Goal: Use online tool/utility: Utilize a website feature to perform a specific function

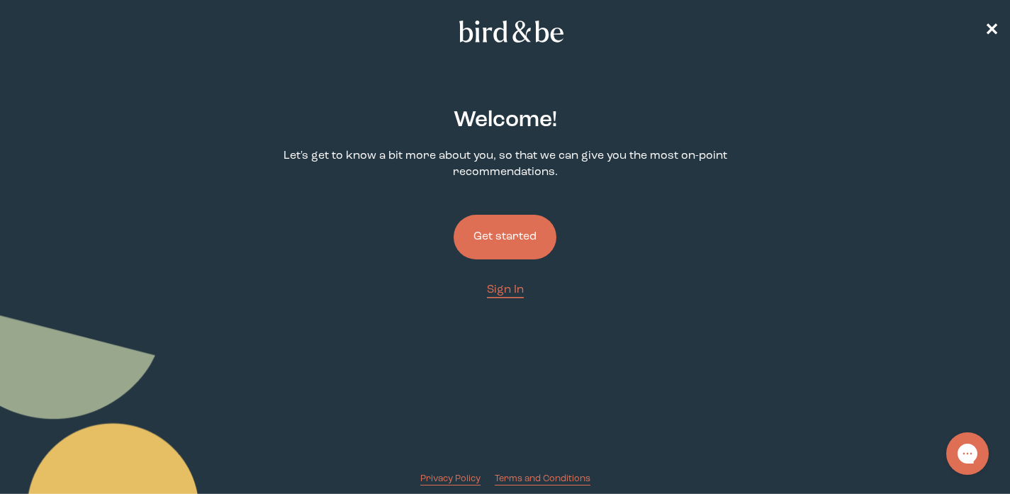
click at [528, 234] on button "Get started" at bounding box center [505, 237] width 103 height 45
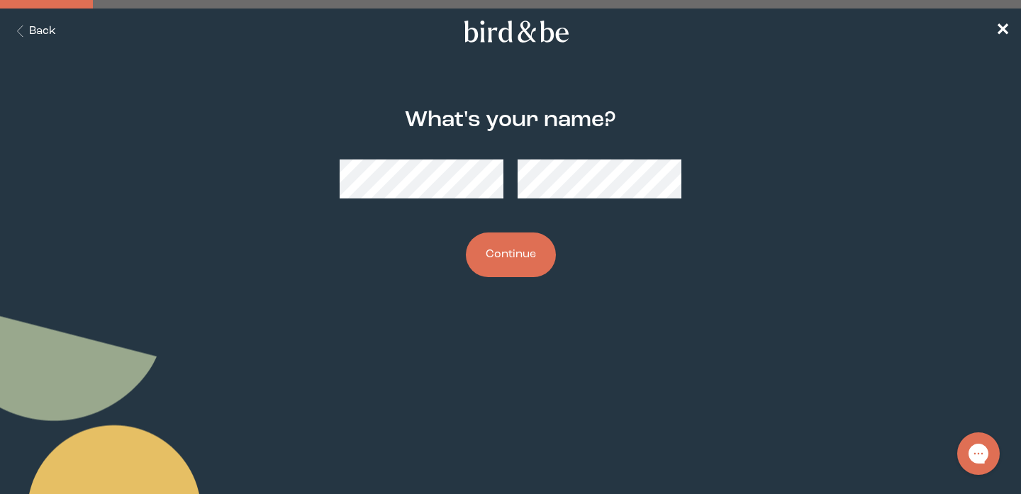
click at [505, 262] on button "Continue" at bounding box center [511, 254] width 90 height 45
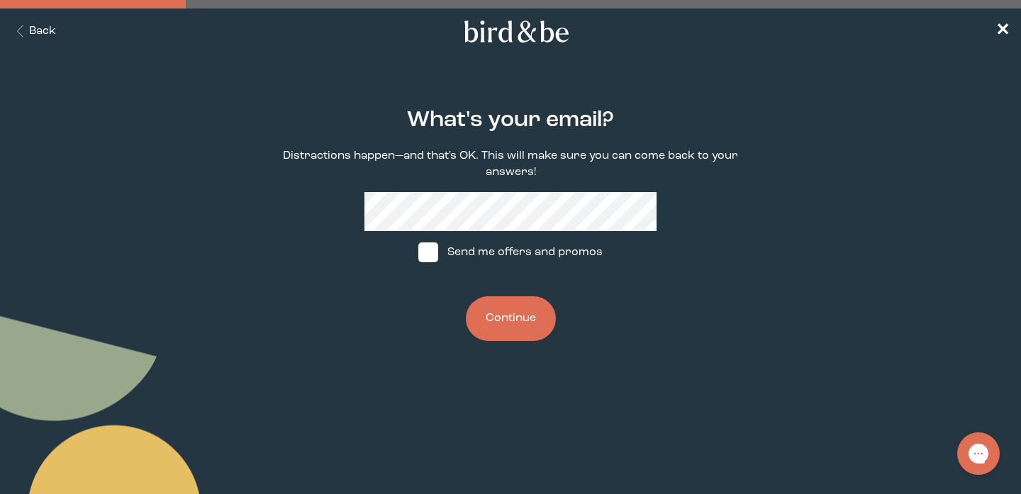
click at [517, 345] on div "What's your email? Distractions happen—and that's OK. This will make sure you c…" at bounding box center [510, 225] width 488 height 279
click at [517, 325] on button "Continue" at bounding box center [511, 318] width 90 height 45
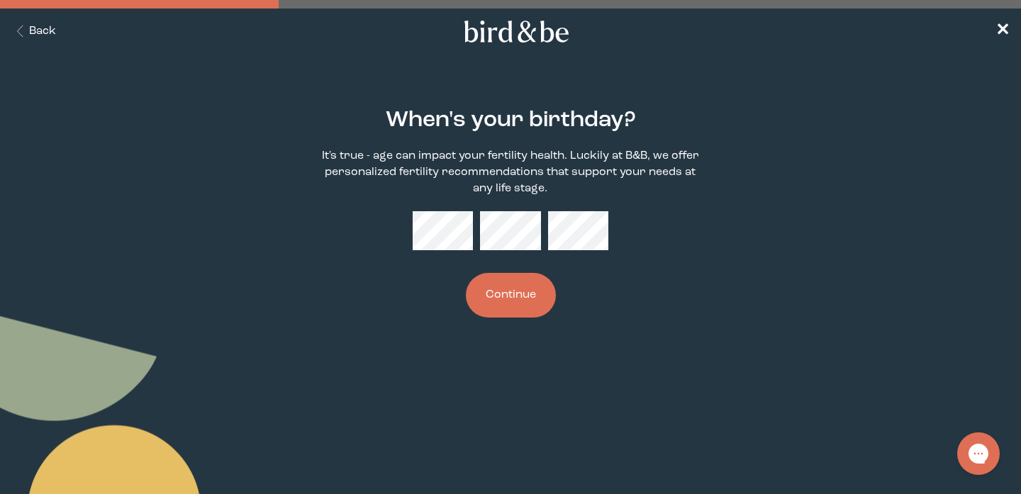
click at [510, 317] on button "Continue" at bounding box center [511, 295] width 90 height 45
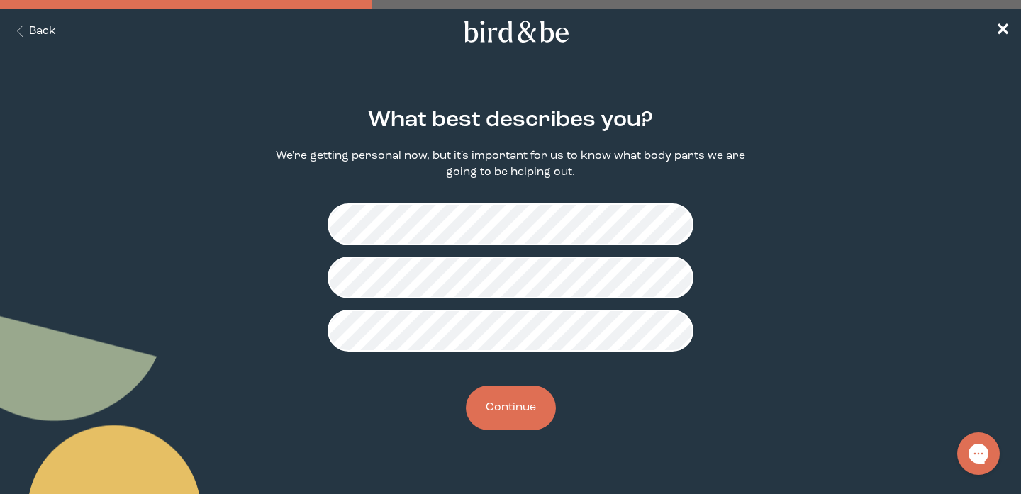
click at [511, 419] on button "Continue" at bounding box center [511, 408] width 90 height 45
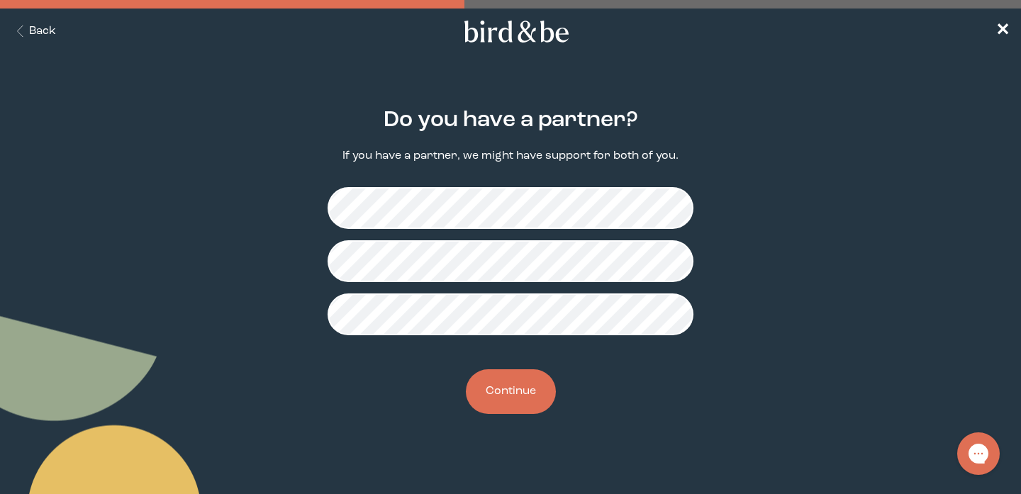
click at [520, 392] on button "Continue" at bounding box center [511, 391] width 90 height 45
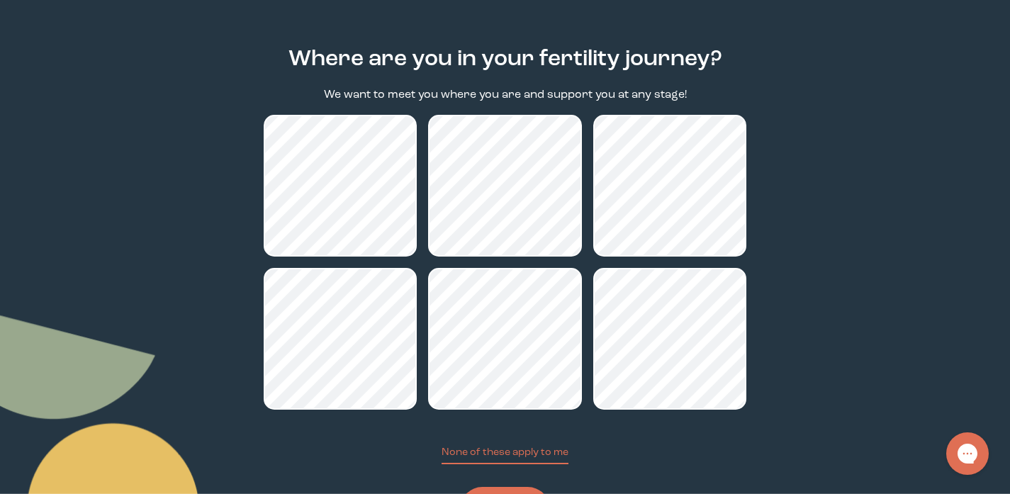
scroll to position [133, 0]
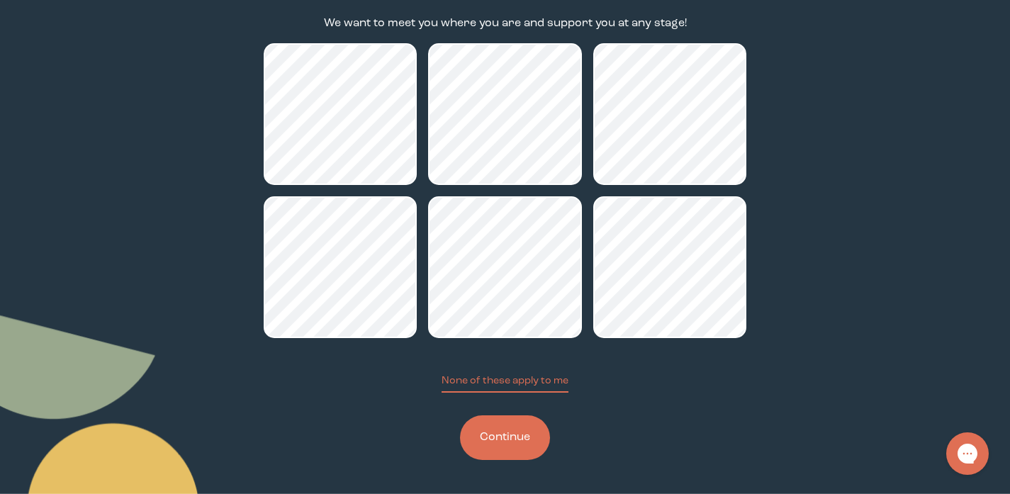
click at [488, 441] on button "Continue" at bounding box center [505, 437] width 90 height 45
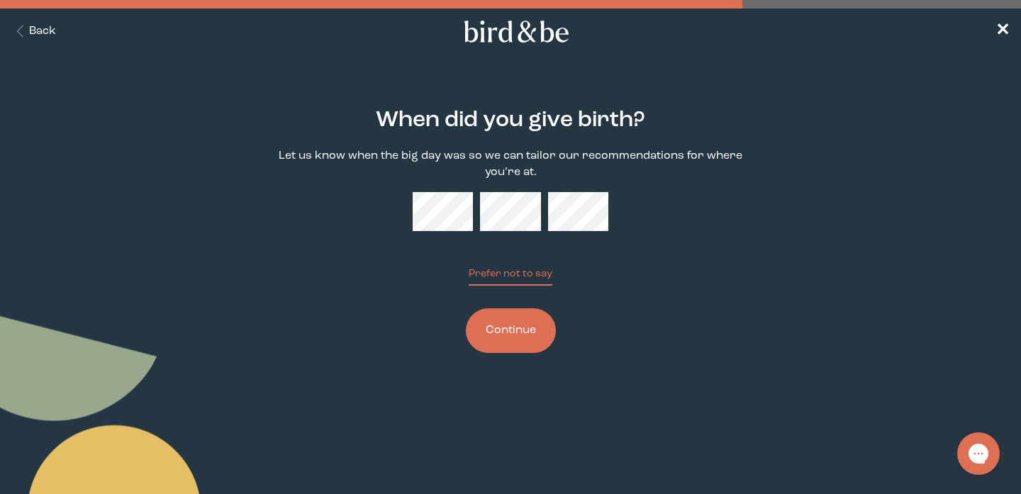
click at [517, 340] on button "Continue" at bounding box center [511, 330] width 90 height 45
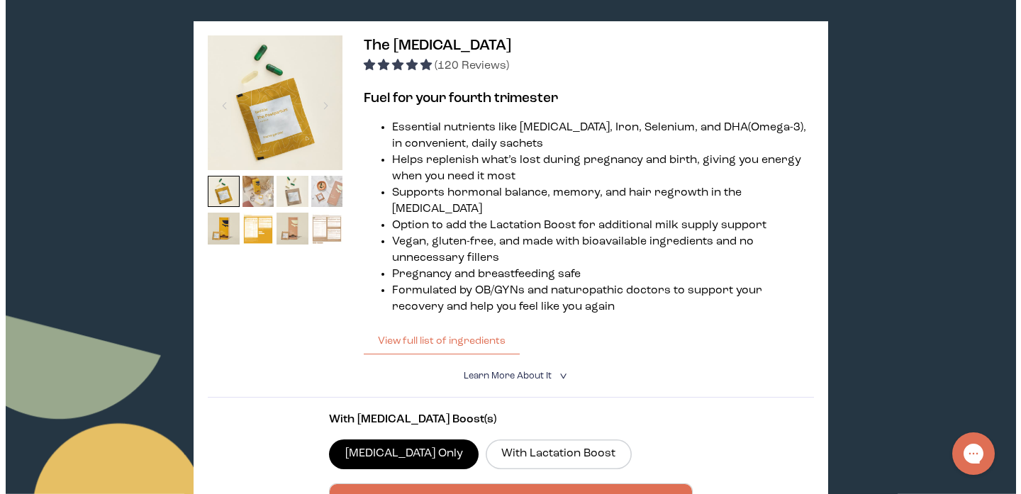
scroll to position [231, 0]
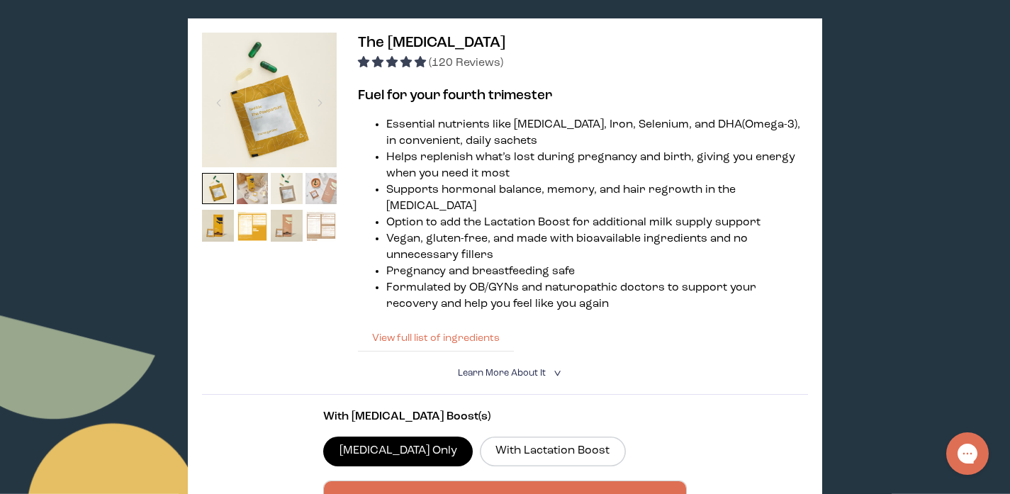
click at [481, 332] on button "View full list of ingredients" at bounding box center [436, 338] width 156 height 28
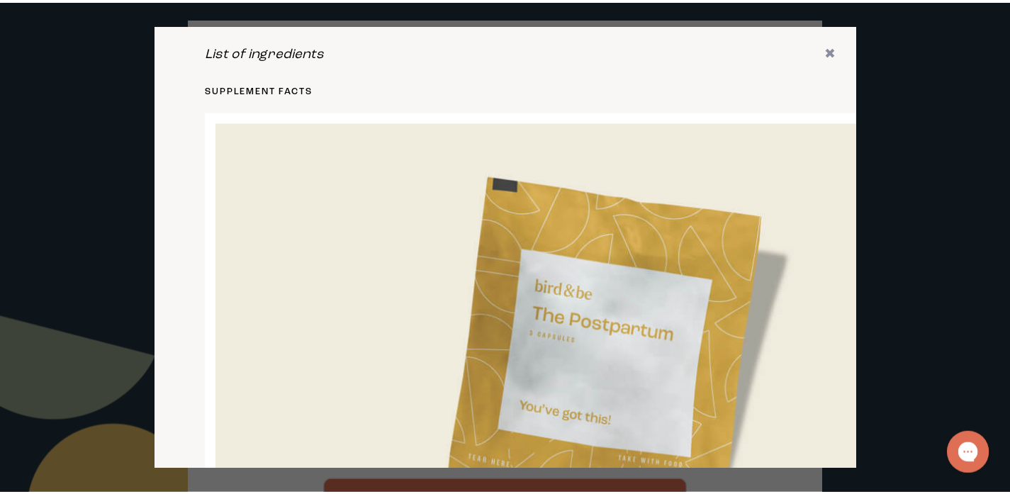
scroll to position [0, 0]
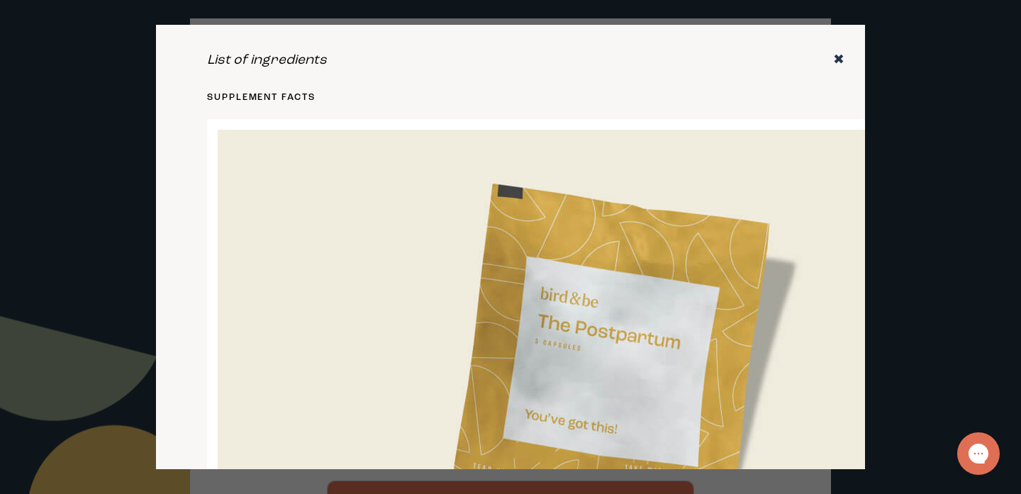
click at [833, 56] on icon "✖" at bounding box center [838, 60] width 11 height 14
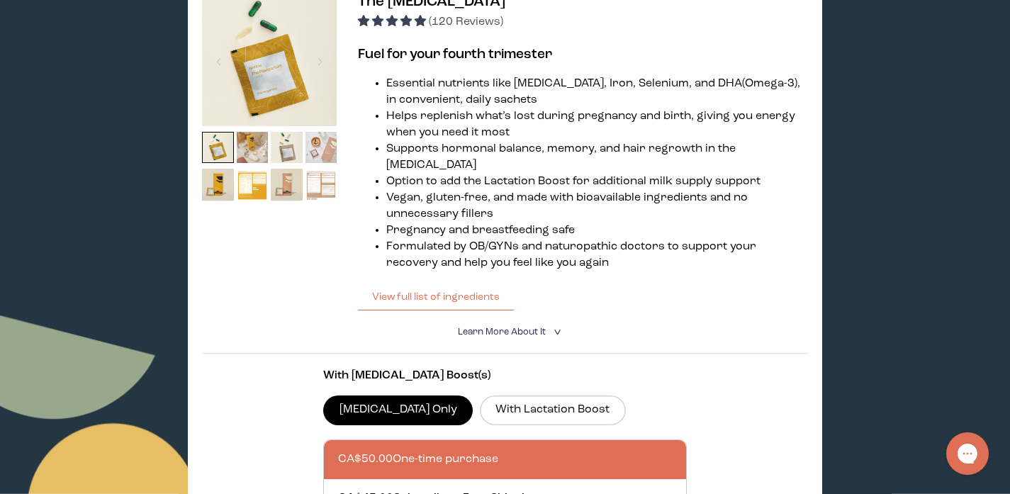
scroll to position [273, 0]
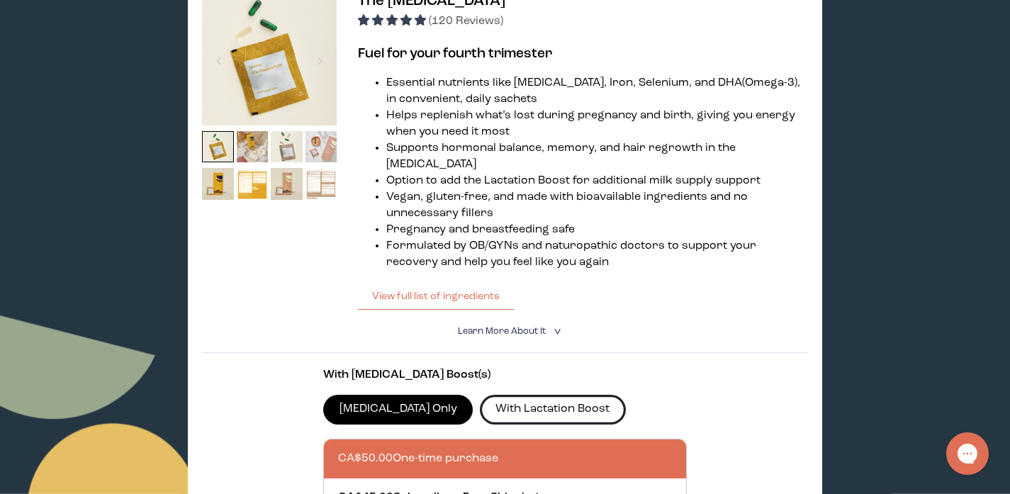
click at [567, 407] on label "With Lactation Boost" at bounding box center [553, 410] width 146 height 30
click at [0, 0] on input "With Lactation Boost" at bounding box center [0, 0] width 0 height 0
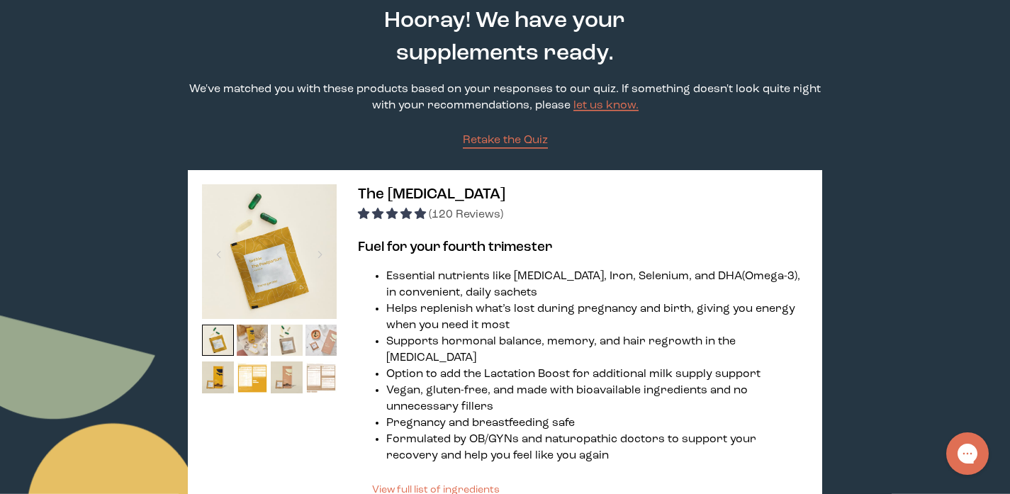
scroll to position [2, 0]
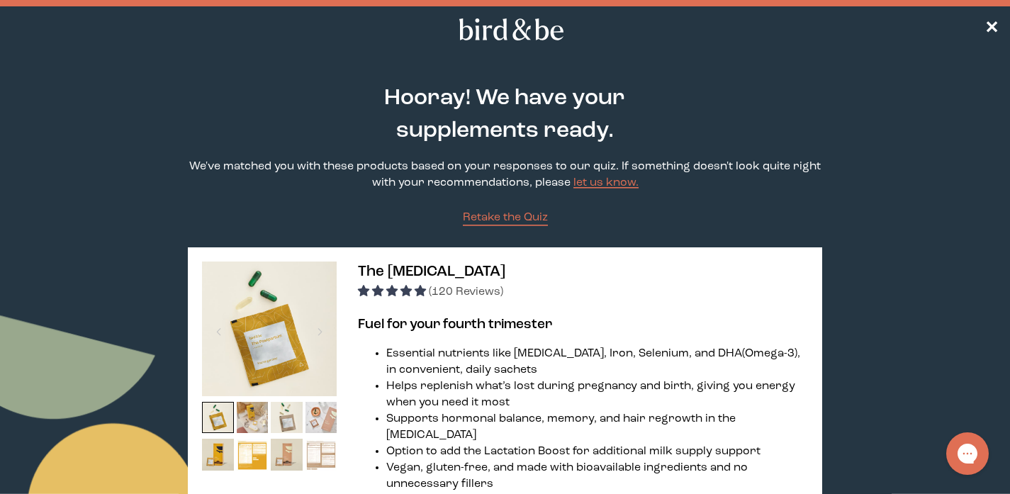
click at [488, 216] on span "Retake the Quiz" at bounding box center [505, 217] width 85 height 11
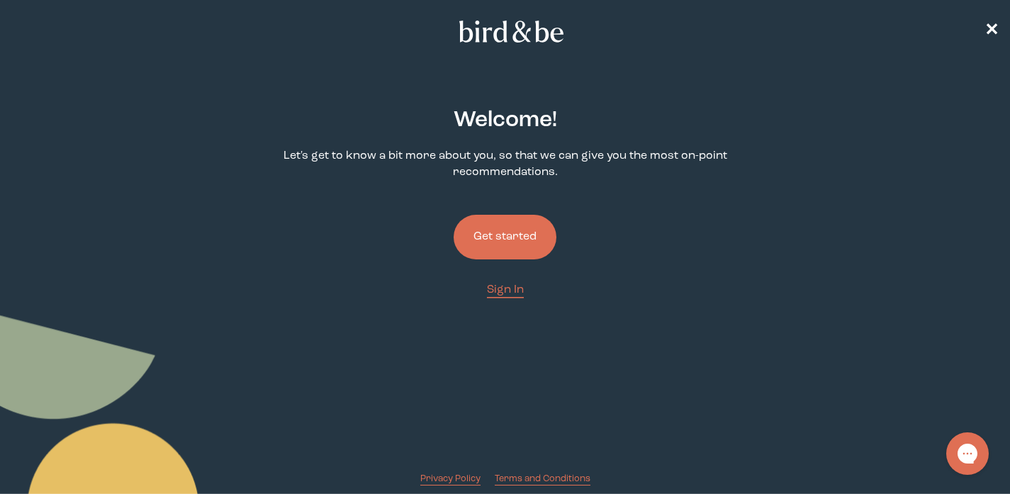
click at [488, 216] on button "Get started" at bounding box center [505, 237] width 103 height 45
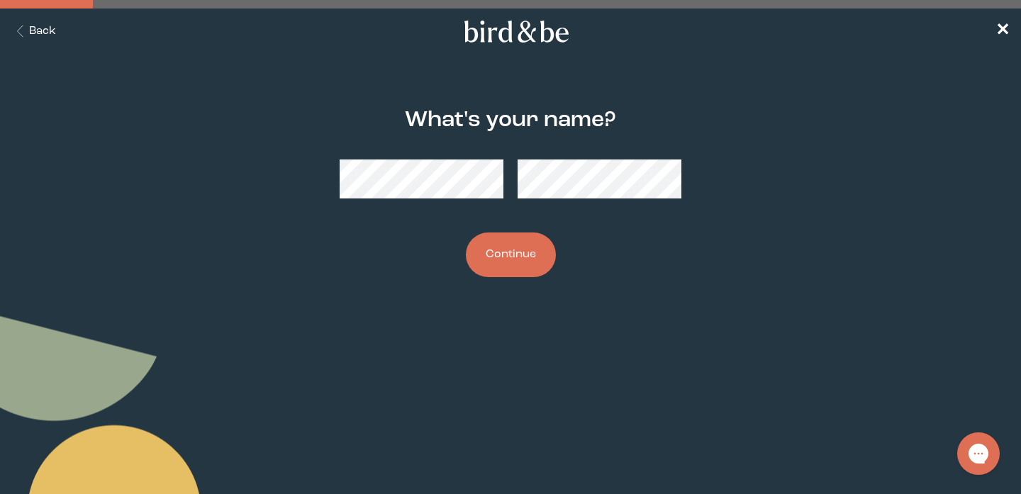
click at [544, 269] on button "Continue" at bounding box center [511, 254] width 90 height 45
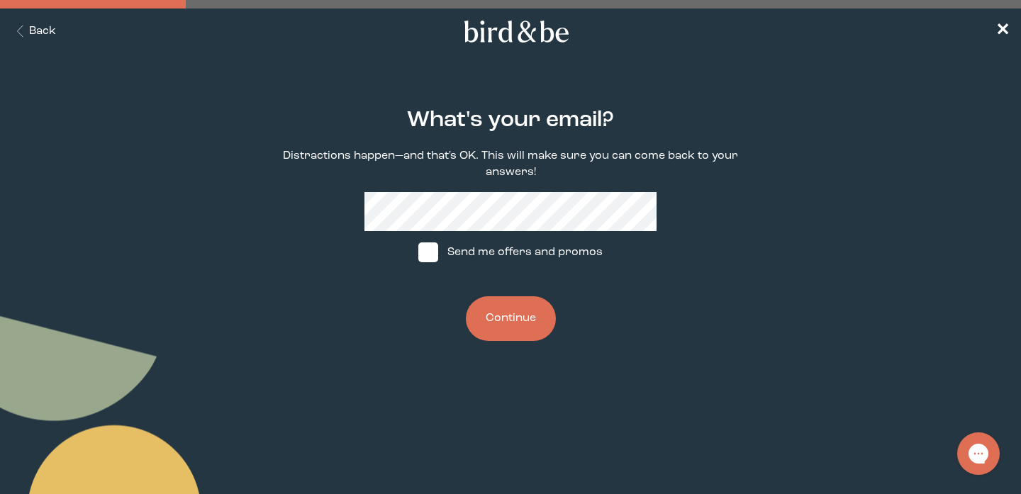
click at [502, 332] on button "Continue" at bounding box center [511, 318] width 90 height 45
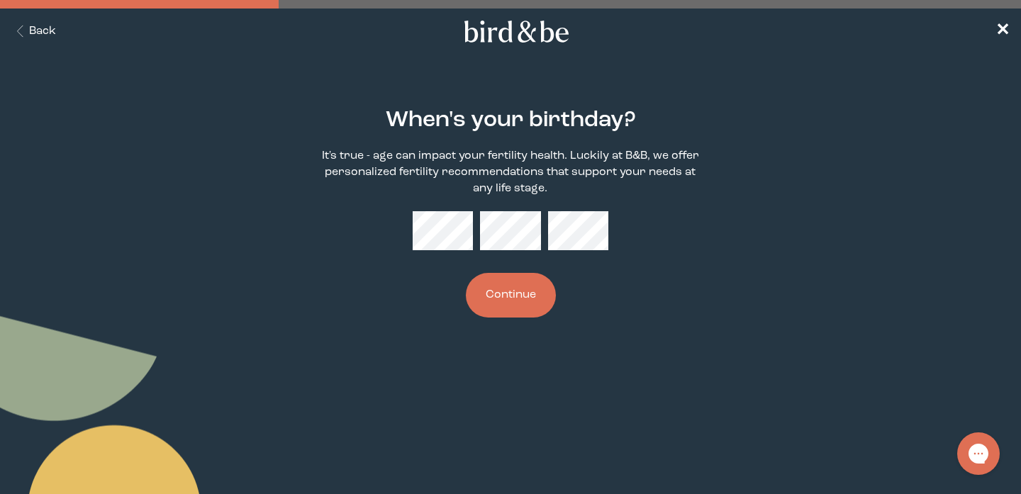
click at [515, 303] on button "Continue" at bounding box center [511, 295] width 90 height 45
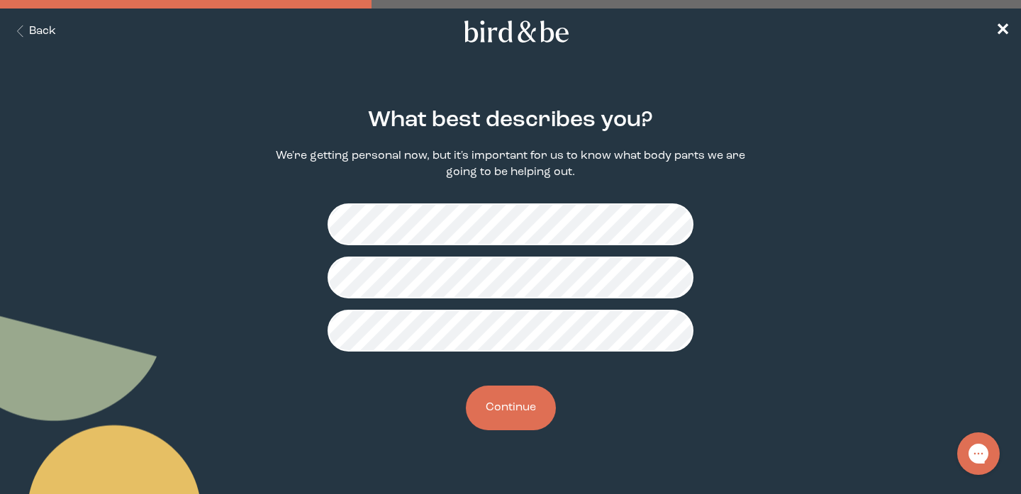
click at [514, 410] on button "Continue" at bounding box center [511, 408] width 90 height 45
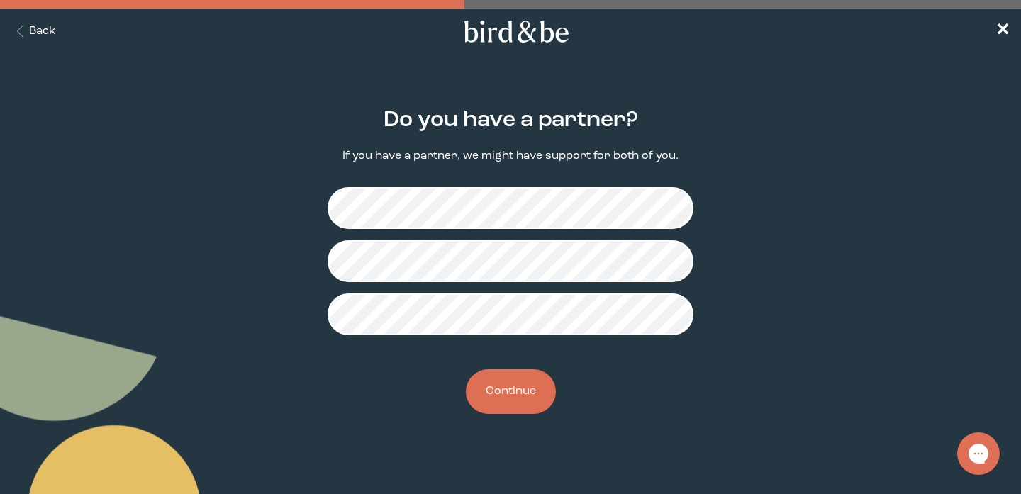
click at [515, 407] on button "Continue" at bounding box center [511, 391] width 90 height 45
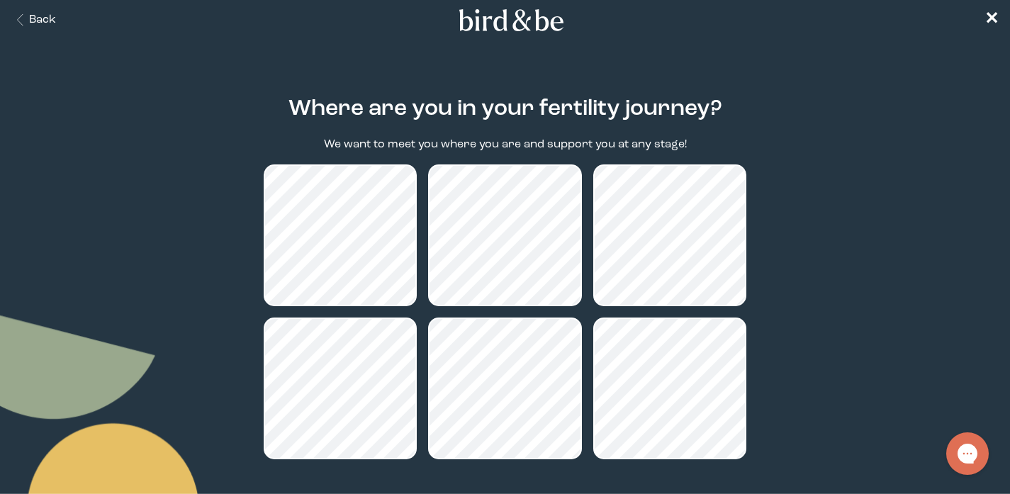
scroll to position [133, 0]
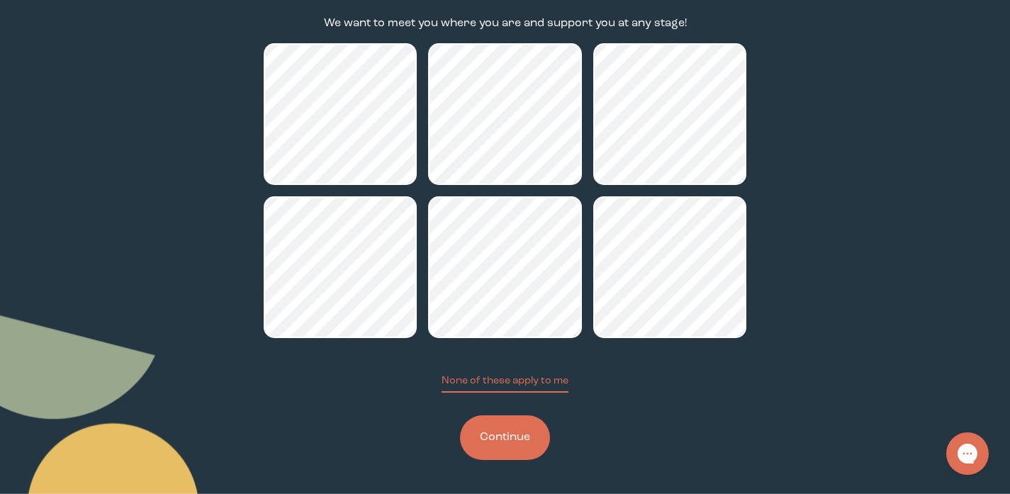
click at [522, 427] on button "Continue" at bounding box center [505, 437] width 90 height 45
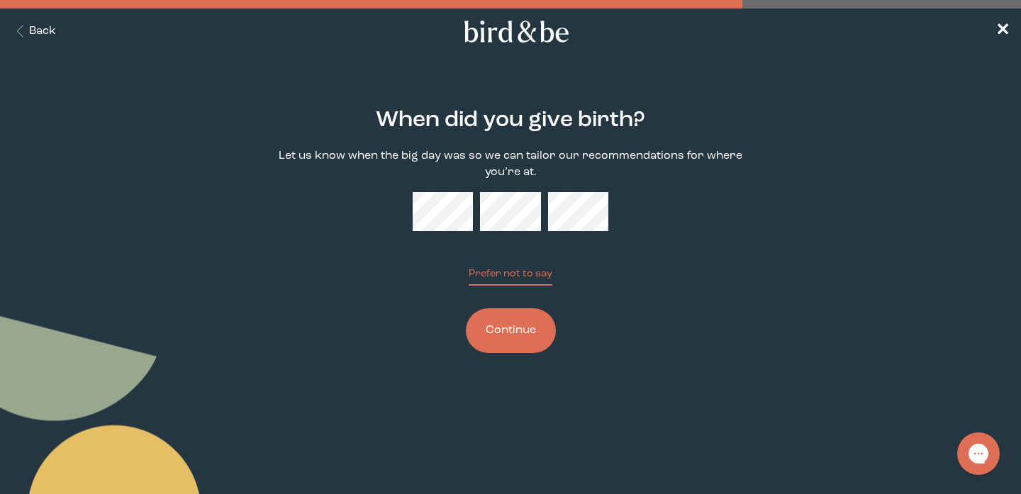
click at [452, 242] on div "When did you give birth? Let us know when the big day was so we can tailor our …" at bounding box center [510, 231] width 488 height 291
click at [517, 335] on button "Continue" at bounding box center [511, 330] width 90 height 45
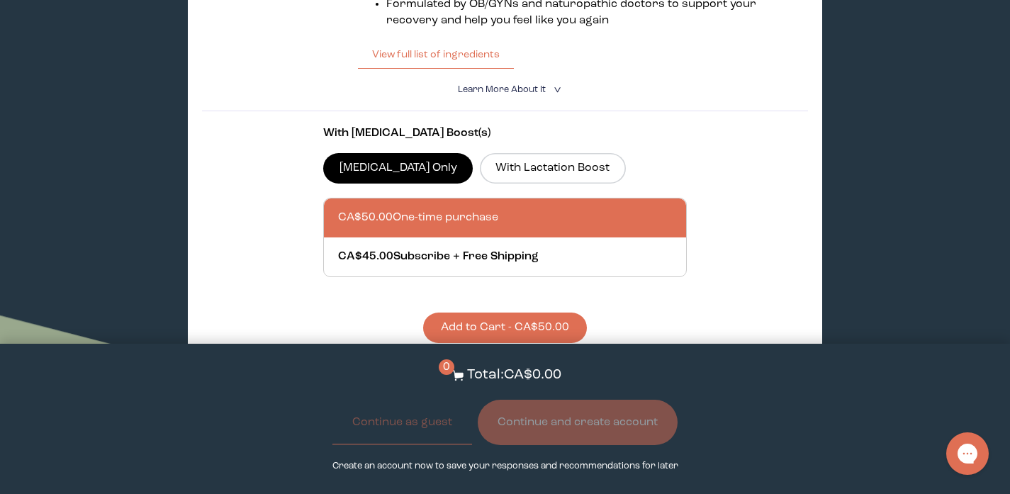
scroll to position [493, 0]
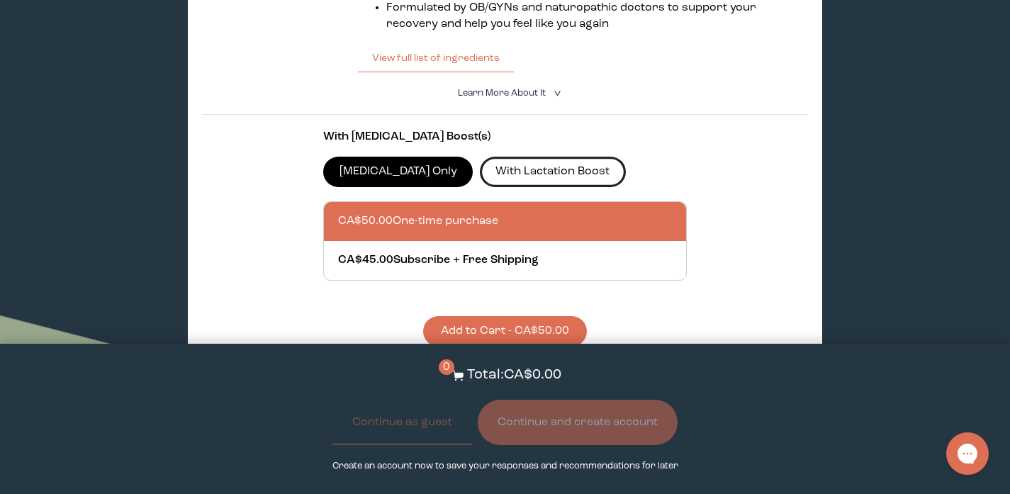
click at [526, 168] on label "With Lactation Boost" at bounding box center [553, 172] width 146 height 30
click at [0, 0] on input "With Lactation Boost" at bounding box center [0, 0] width 0 height 0
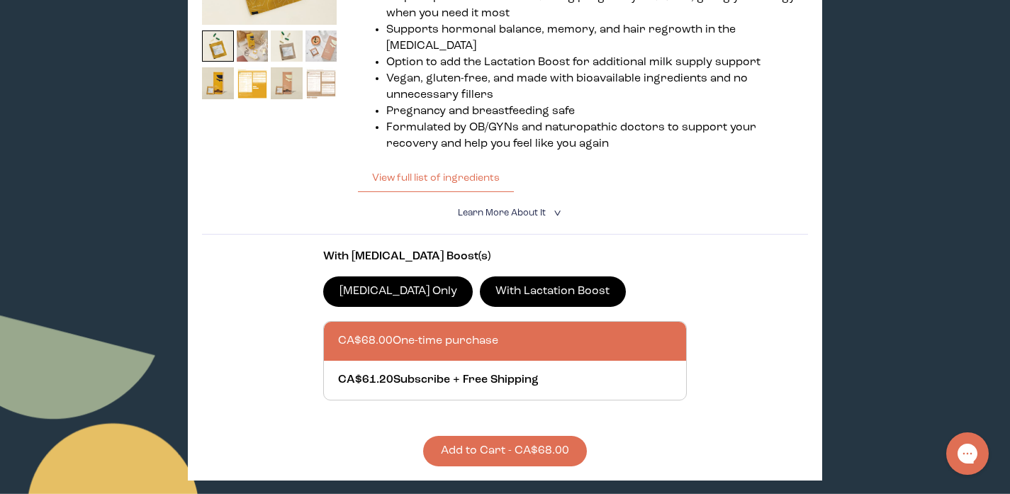
scroll to position [0, 0]
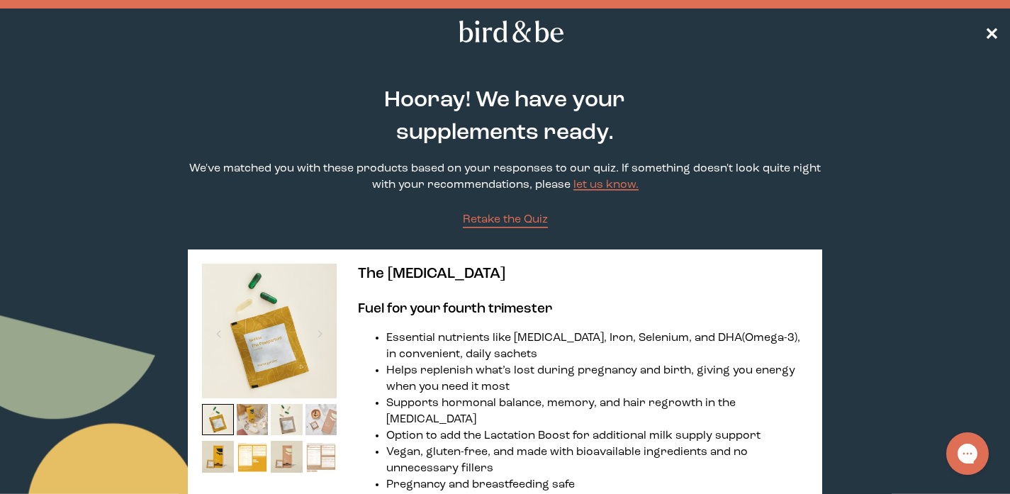
click at [992, 26] on span "✕" at bounding box center [991, 31] width 14 height 17
